Goal: Task Accomplishment & Management: Manage account settings

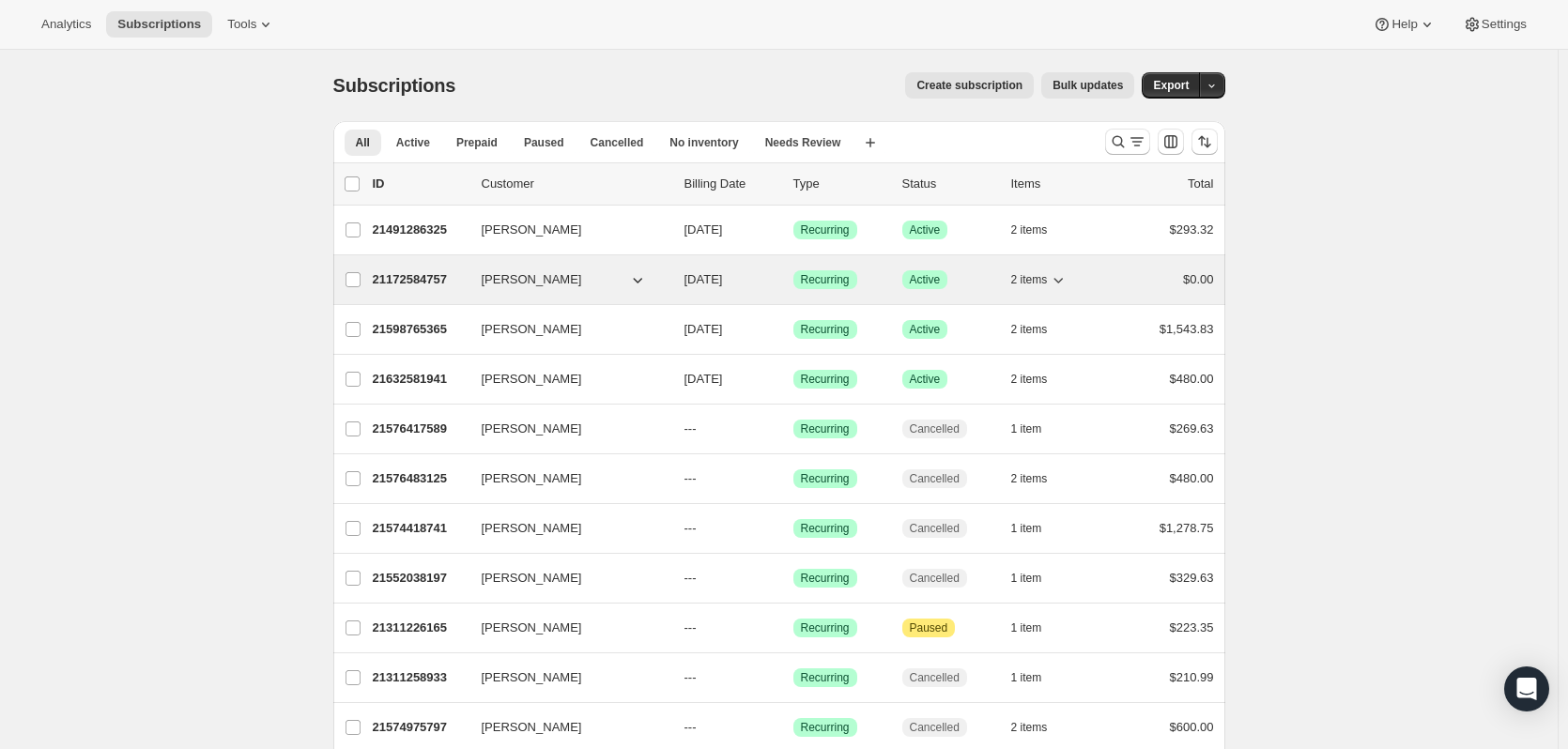
click at [639, 286] on icon "button" at bounding box center [636, 279] width 19 height 19
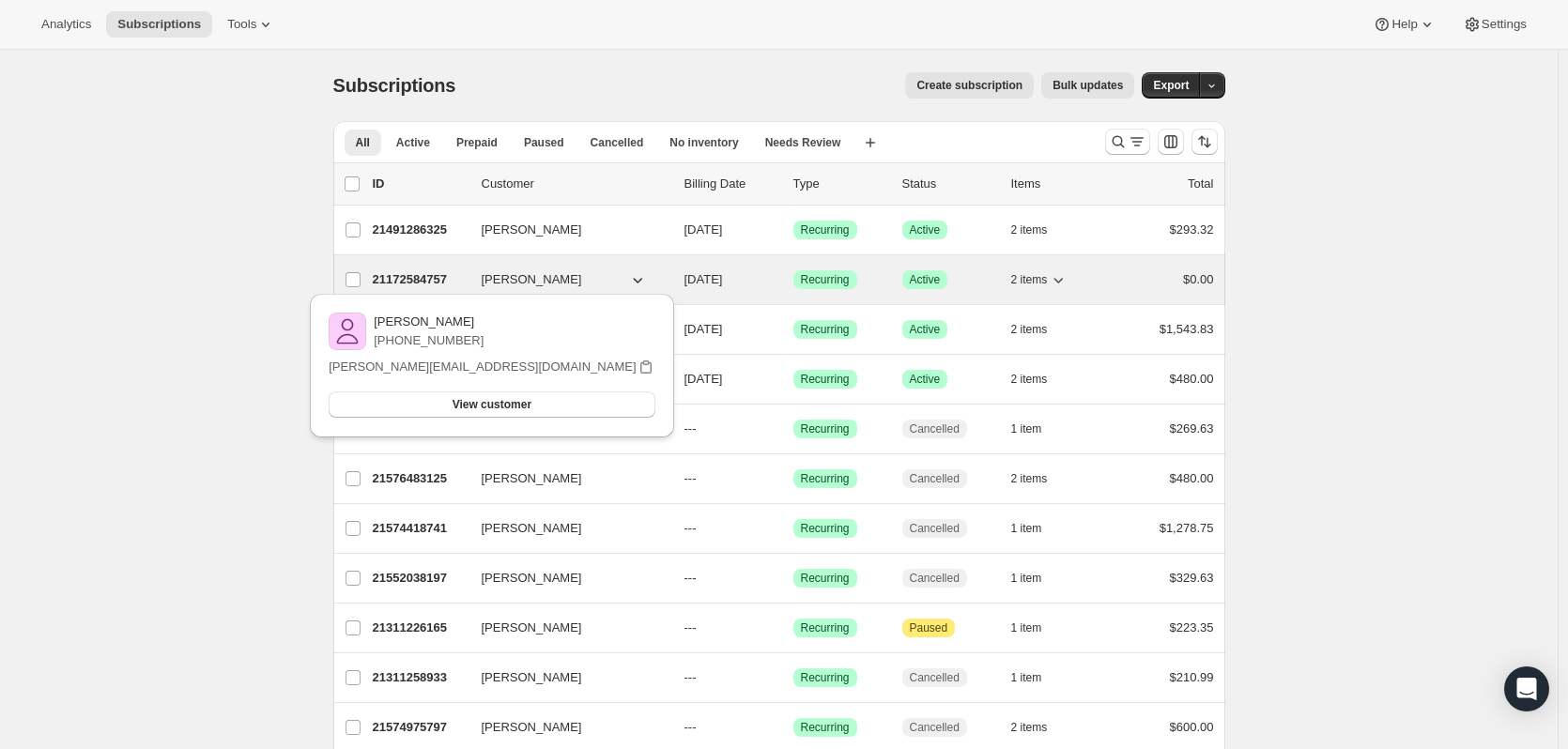
click at [640, 286] on icon "button" at bounding box center [636, 279] width 19 height 19
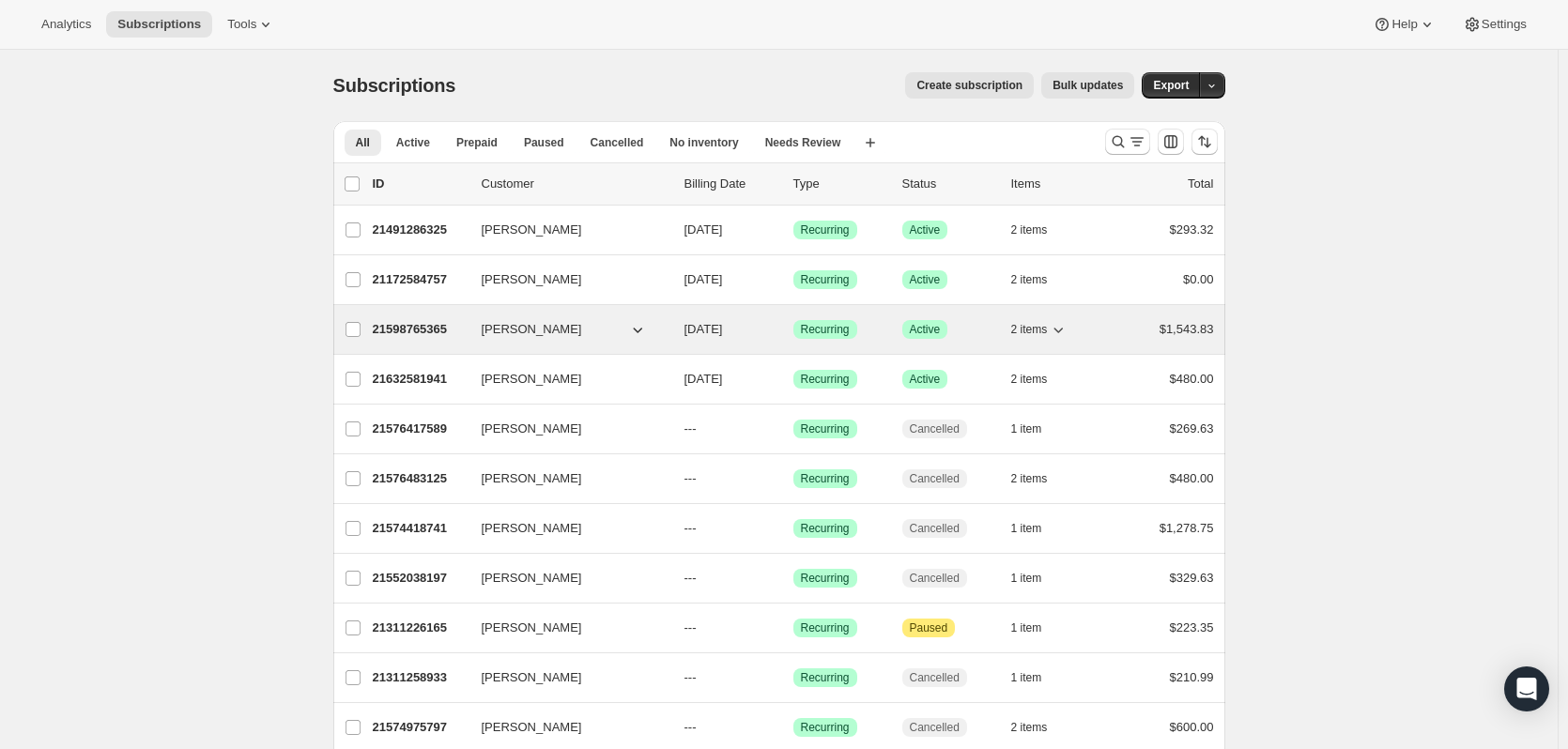
click at [641, 330] on icon "button" at bounding box center [636, 329] width 19 height 19
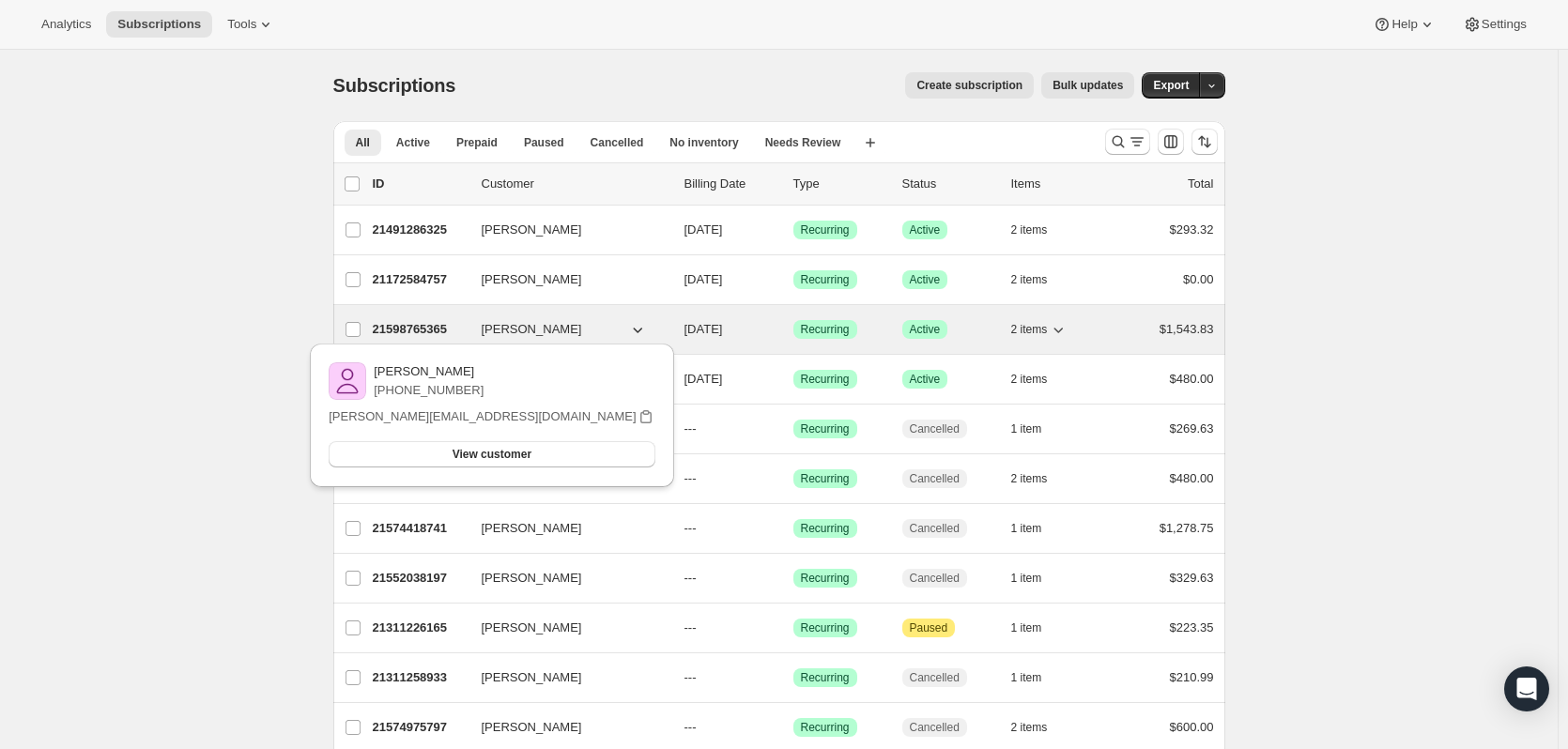
click at [641, 330] on icon "button" at bounding box center [636, 329] width 19 height 19
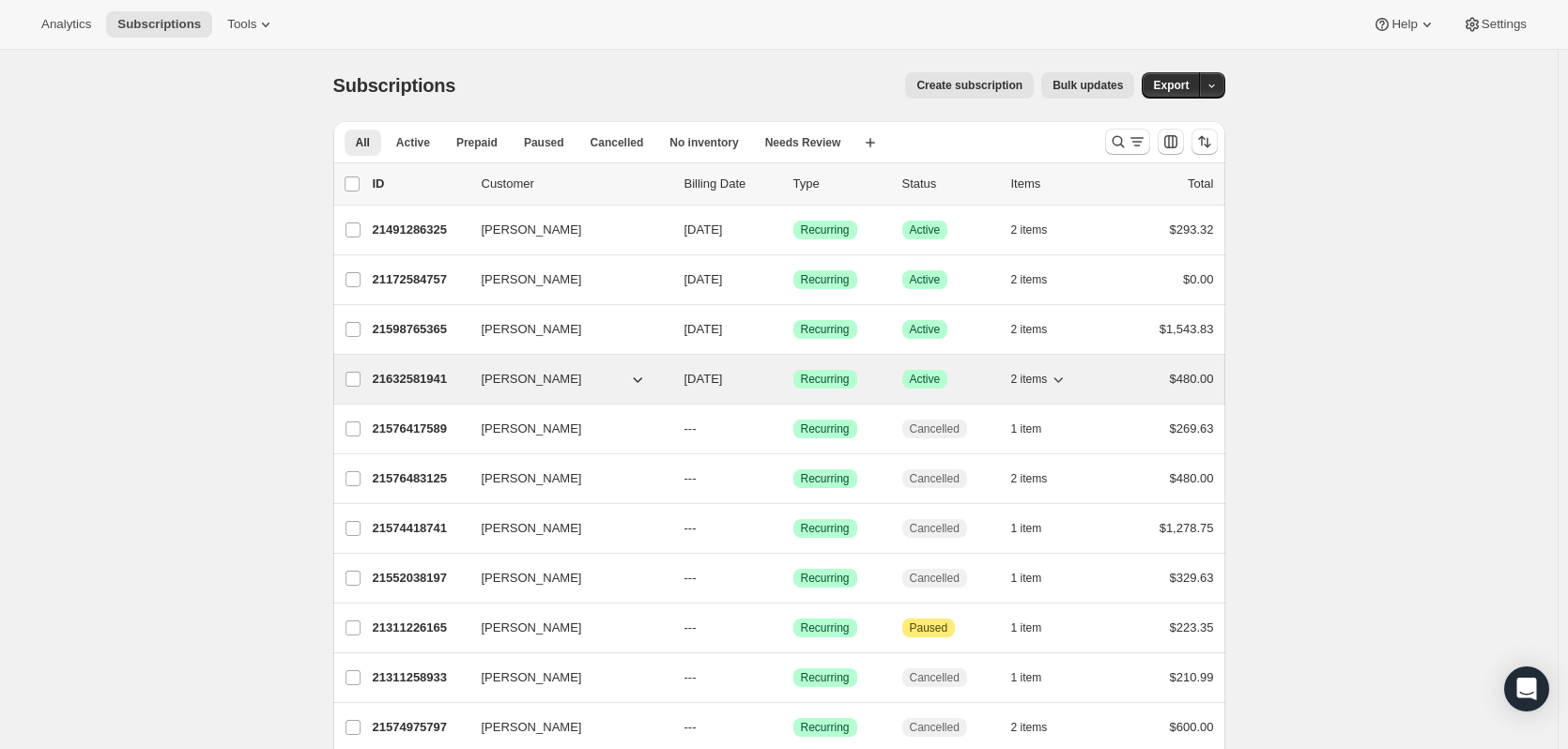
click at [642, 381] on icon "button" at bounding box center [637, 380] width 10 height 6
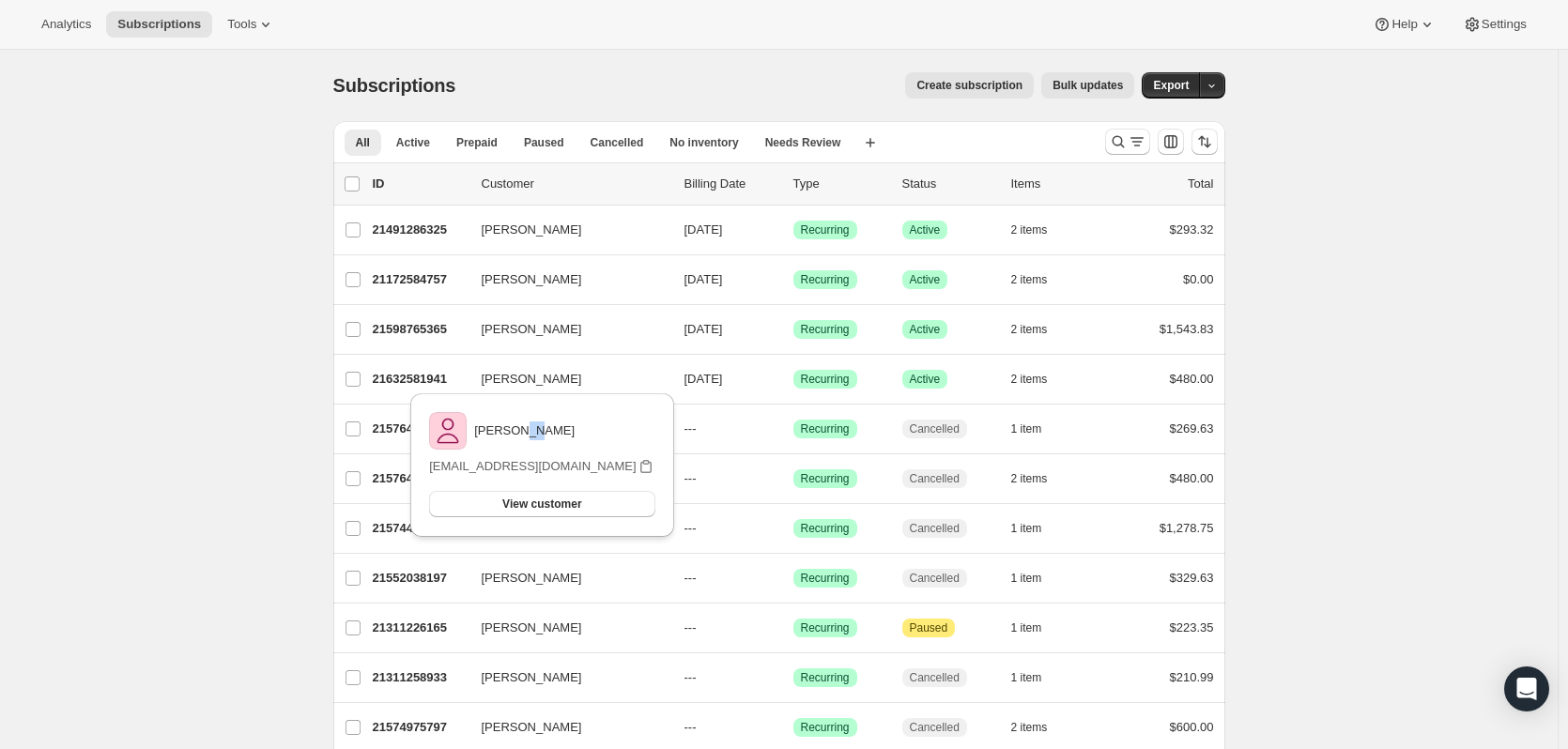
drag, startPoint x: 541, startPoint y: 436, endPoint x: 526, endPoint y: 446, distance: 18.0
click at [526, 446] on div "[PERSON_NAME]" at bounding box center [542, 431] width 225 height 37
drag, startPoint x: 582, startPoint y: 469, endPoint x: 425, endPoint y: 475, distance: 157.1
click at [425, 475] on div "[PERSON_NAME] [EMAIL_ADDRESS][DOMAIN_NAME] View customer Email [EMAIL_ADDRESS][…" at bounding box center [542, 466] width 262 height 144
copy p "[EMAIL_ADDRESS][DOMAIN_NAME]"
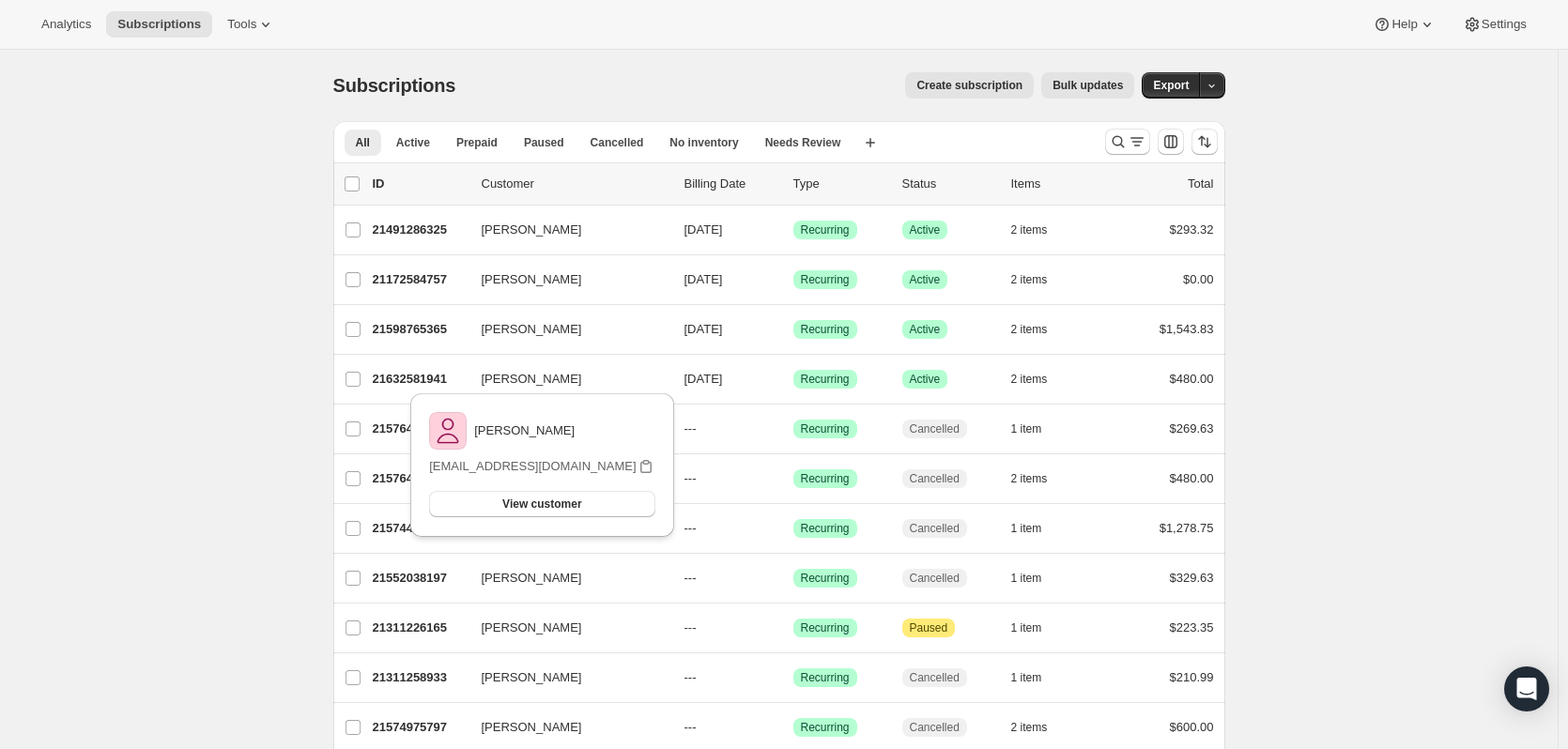
click at [227, 345] on div "Subscriptions. This page is ready Subscriptions Create subscription Bulk update…" at bounding box center [779, 527] width 1557 height 956
click at [434, 147] on button "Active" at bounding box center [412, 142] width 56 height 27
